Goal: Information Seeking & Learning: Learn about a topic

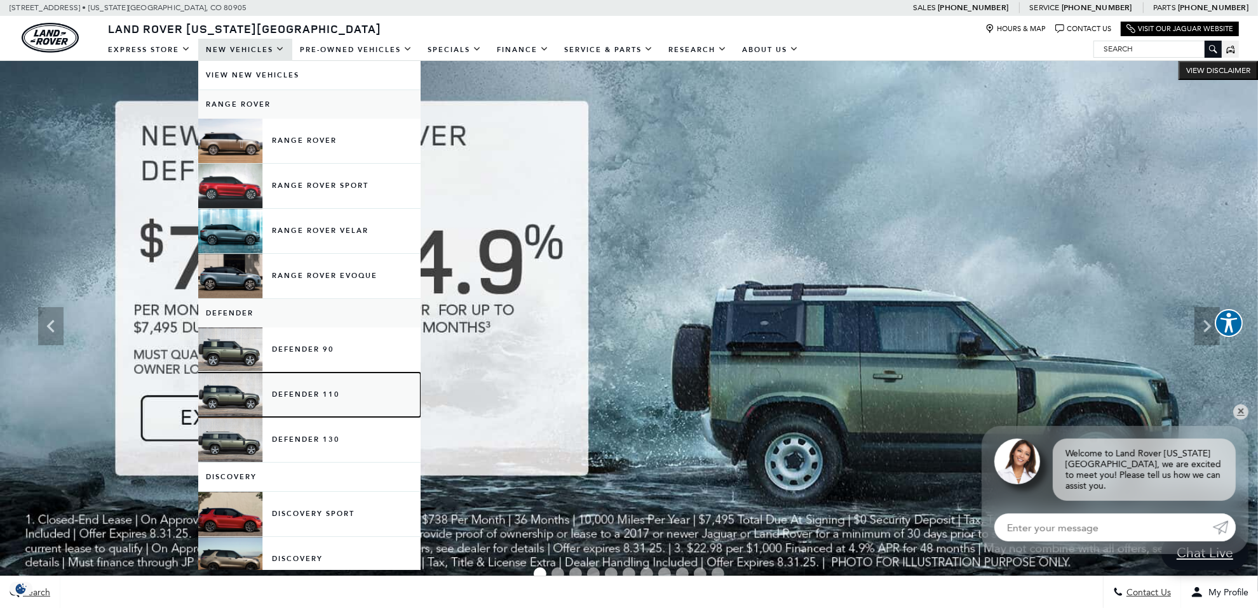
click at [243, 400] on link "Defender 110" at bounding box center [309, 395] width 222 height 44
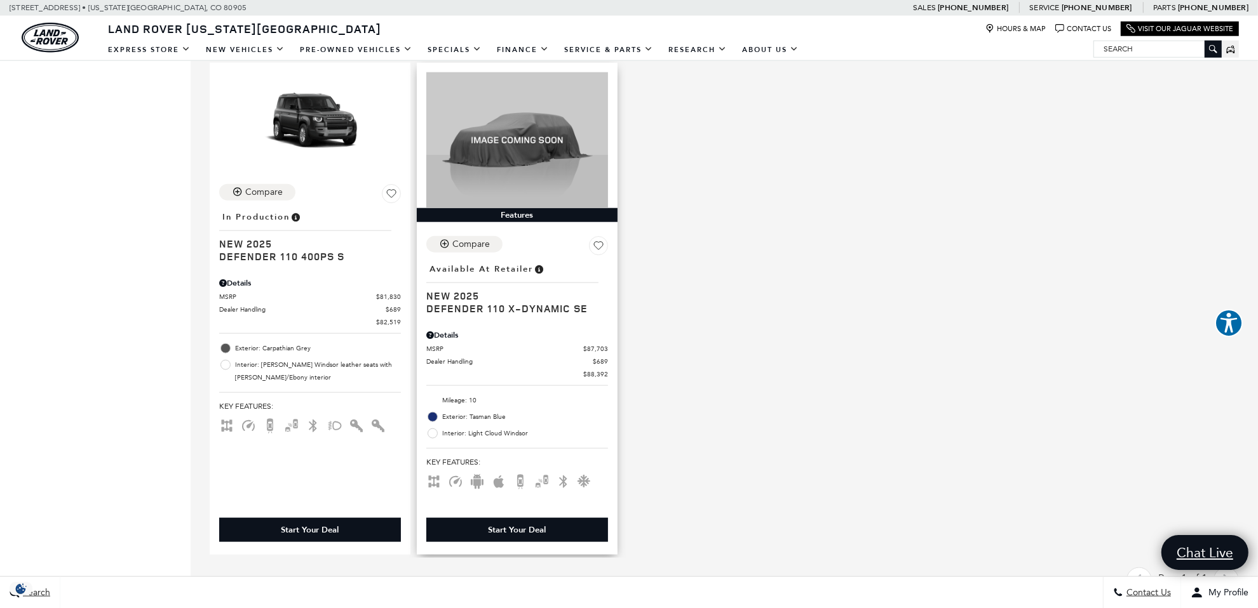
scroll to position [1334, 0]
click at [521, 159] on img at bounding box center [517, 140] width 182 height 137
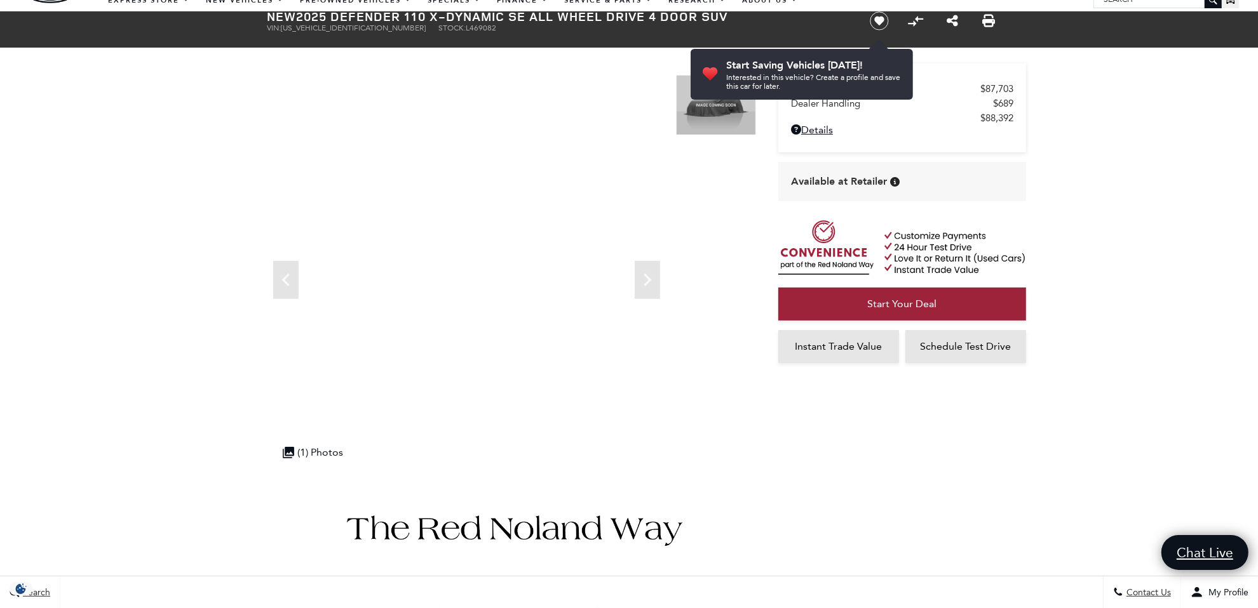
scroll to position [36, 0]
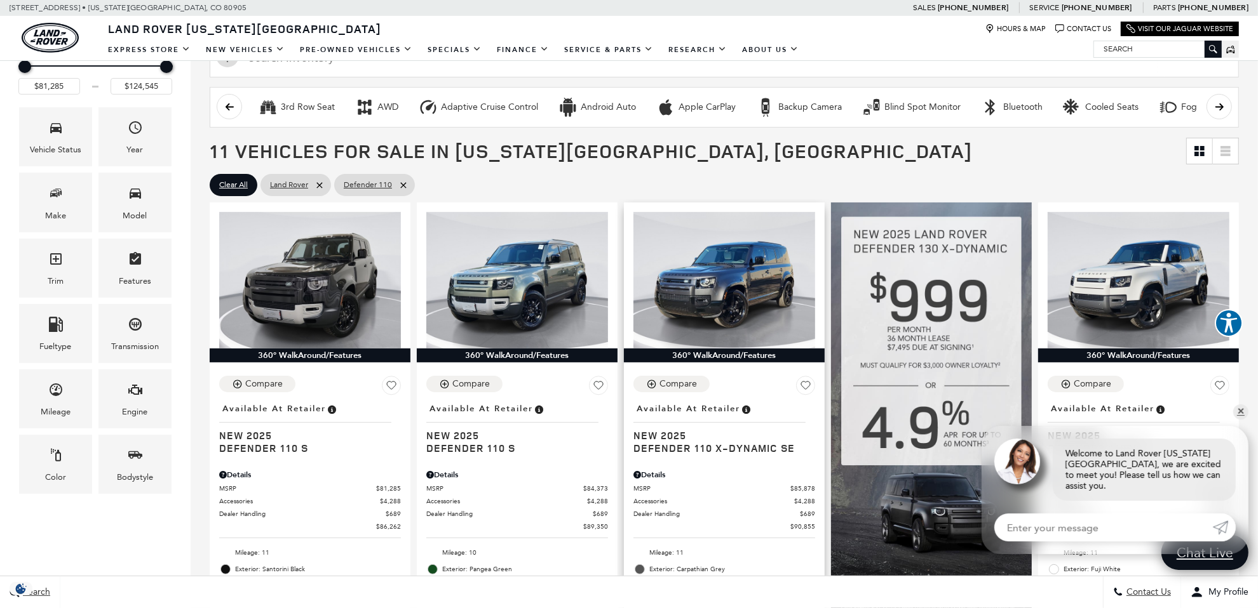
scroll to position [254, 0]
